Goal: Download file/media

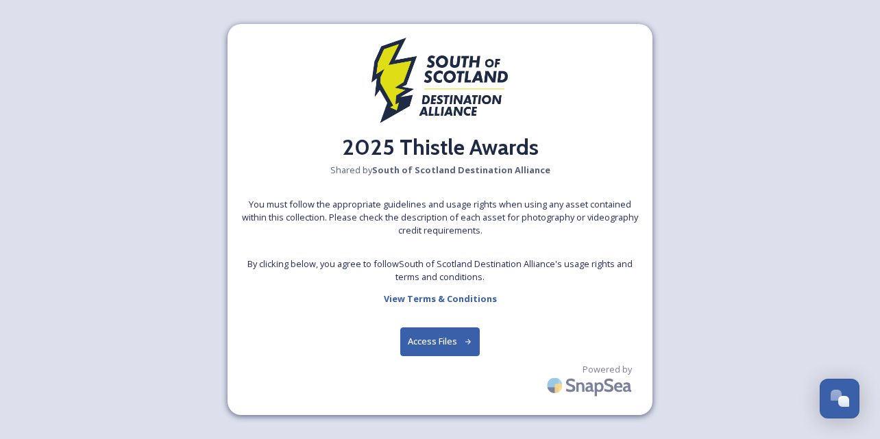
click at [421, 347] on button "Access Files" at bounding box center [440, 342] width 80 height 28
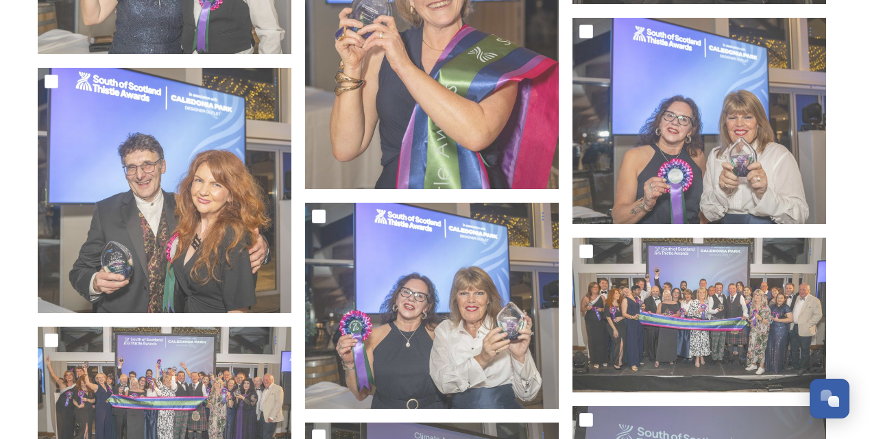
scroll to position [1714, 0]
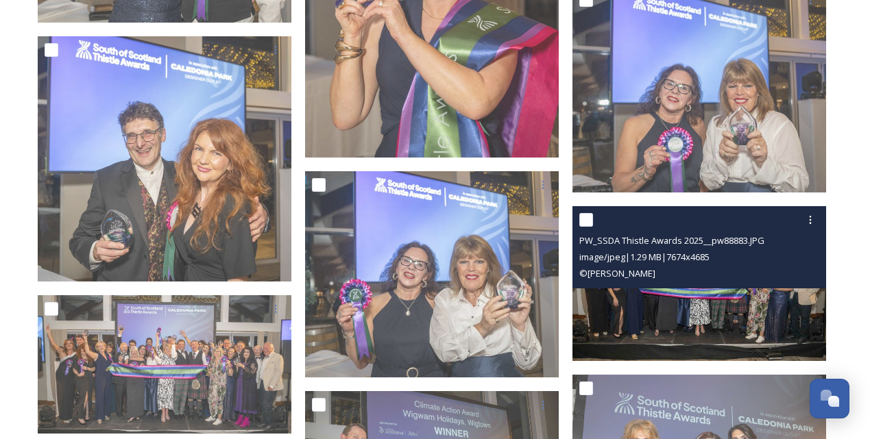
click at [702, 290] on img at bounding box center [699, 283] width 254 height 155
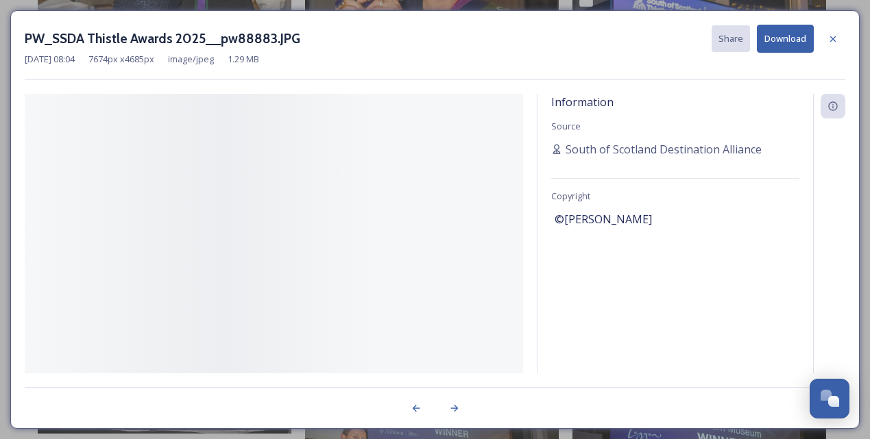
click at [702, 290] on div "Information Source South of Scotland Destination Alliance Copyright ©[PERSON_NA…" at bounding box center [674, 234] width 275 height 280
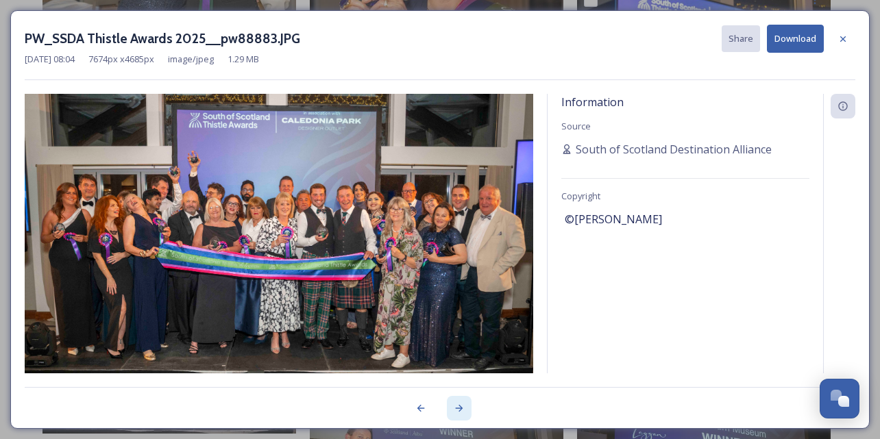
click at [458, 408] on icon at bounding box center [460, 408] width 8 height 7
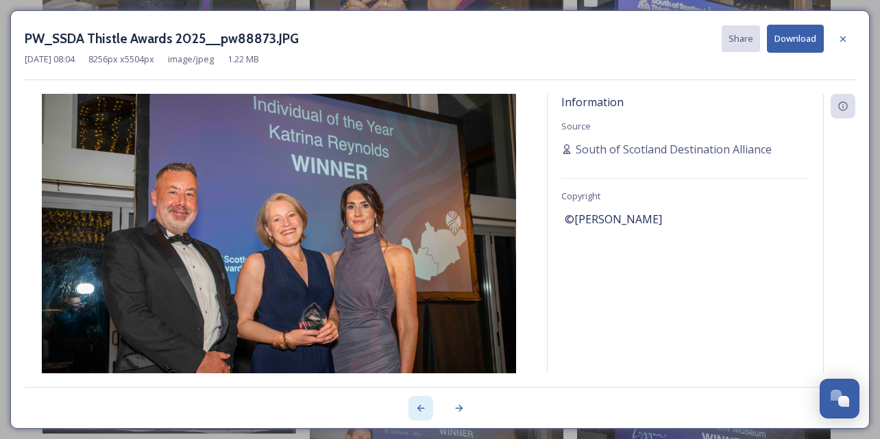
click at [421, 408] on icon at bounding box center [421, 408] width 8 height 7
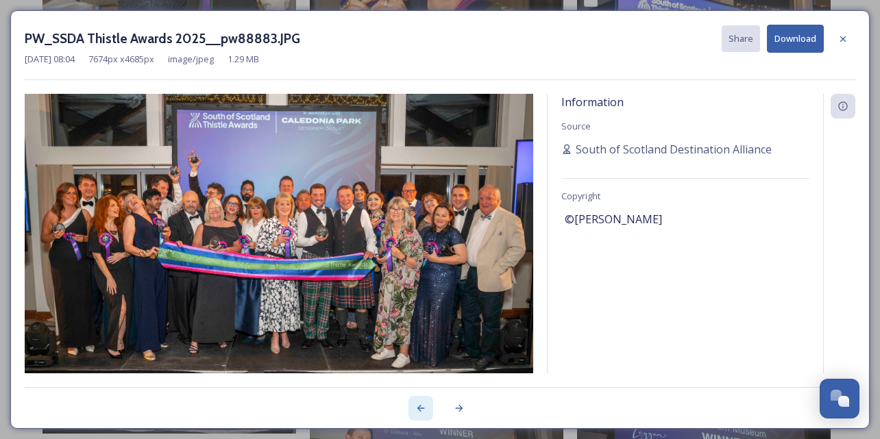
click at [421, 408] on icon at bounding box center [421, 408] width 8 height 7
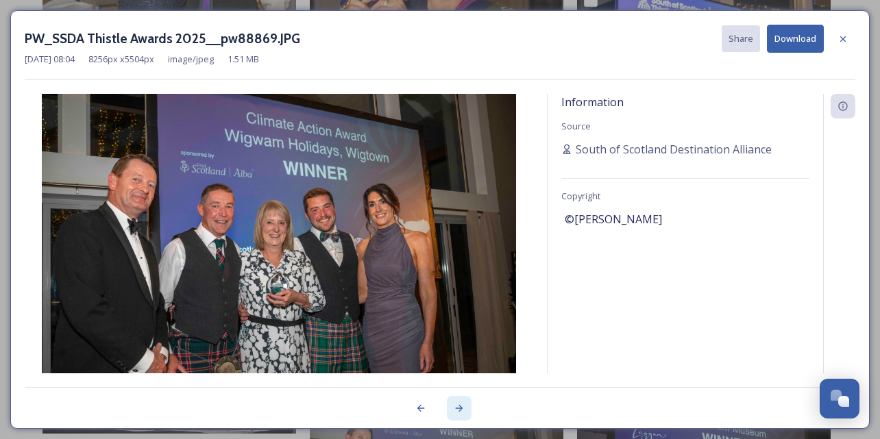
click at [456, 408] on icon at bounding box center [460, 408] width 8 height 7
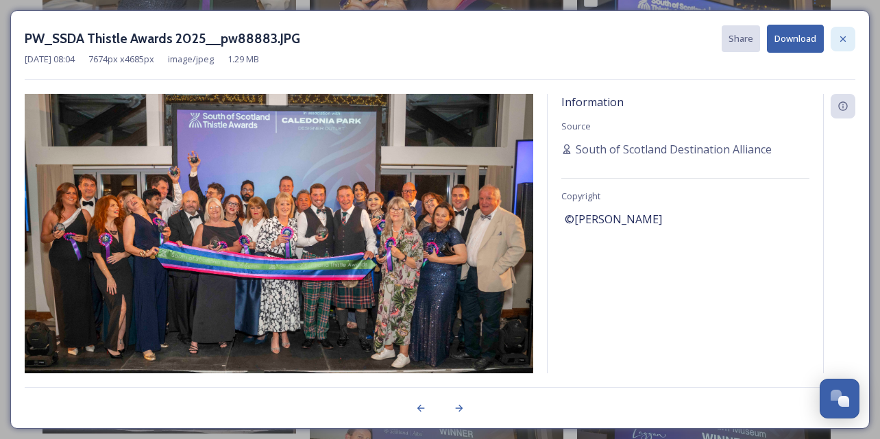
click at [844, 34] on icon at bounding box center [842, 39] width 11 height 11
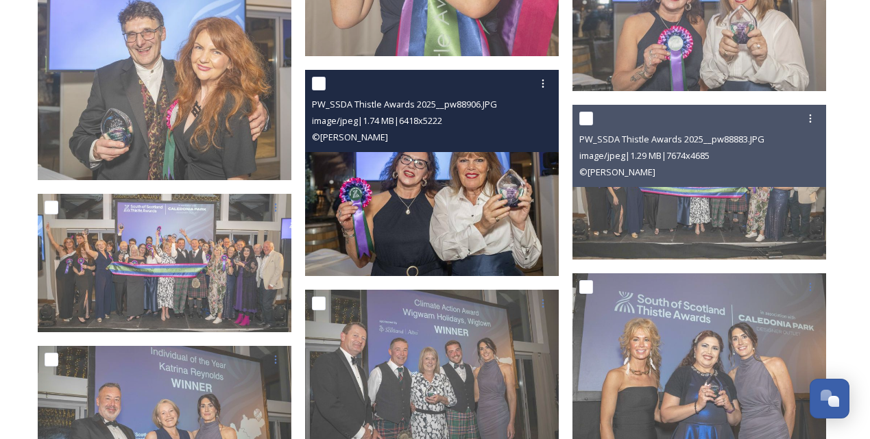
scroll to position [1822, 0]
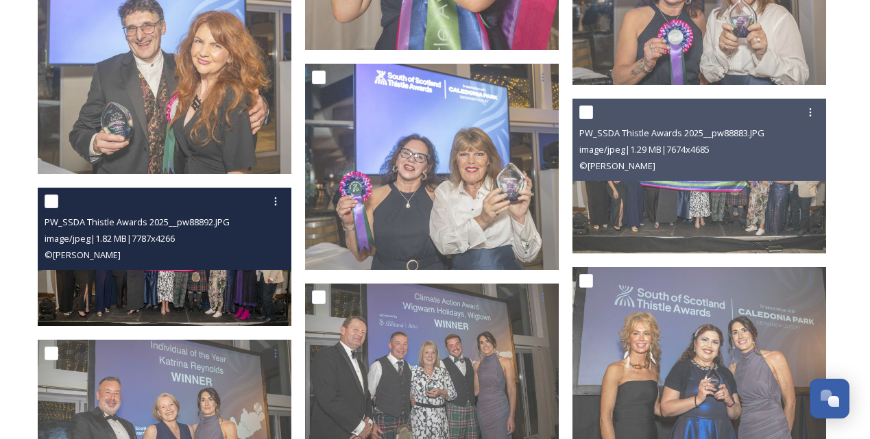
click at [221, 263] on div "PW_SSDA Thistle Awards 2025__pw88892.JPG image/jpeg | 1.82 MB | 7787 x 4266 © […" at bounding box center [165, 229] width 254 height 82
click at [206, 295] on img at bounding box center [165, 257] width 254 height 138
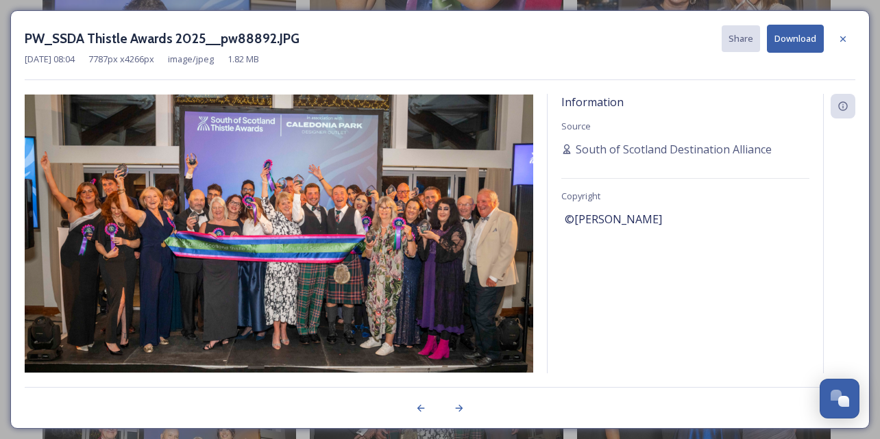
click at [343, 241] on img at bounding box center [279, 234] width 508 height 278
drag, startPoint x: 297, startPoint y: 227, endPoint x: 288, endPoint y: 228, distance: 9.6
drag, startPoint x: 288, startPoint y: 228, endPoint x: 286, endPoint y: 178, distance: 49.4
click at [286, 178] on img at bounding box center [279, 234] width 508 height 278
click at [658, 33] on div "PW_SSDA Thistle Awards 2025__pw88892.JPG Share Download" at bounding box center [440, 39] width 831 height 28
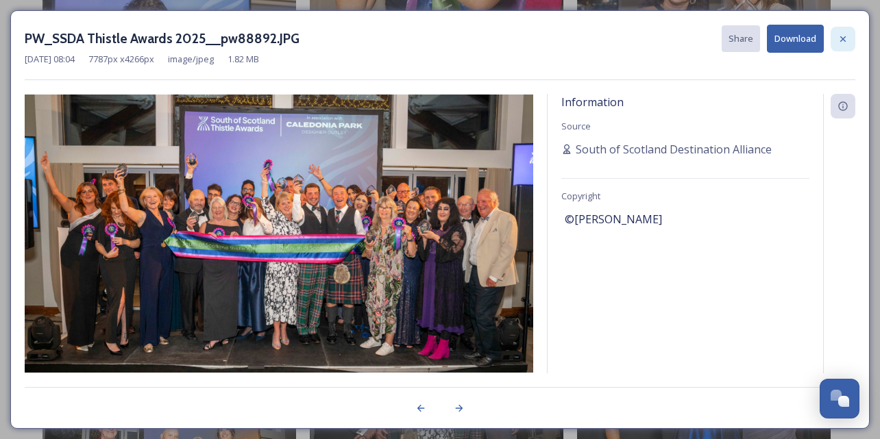
click at [843, 42] on icon at bounding box center [842, 39] width 11 height 11
